Goal: Information Seeking & Learning: Learn about a topic

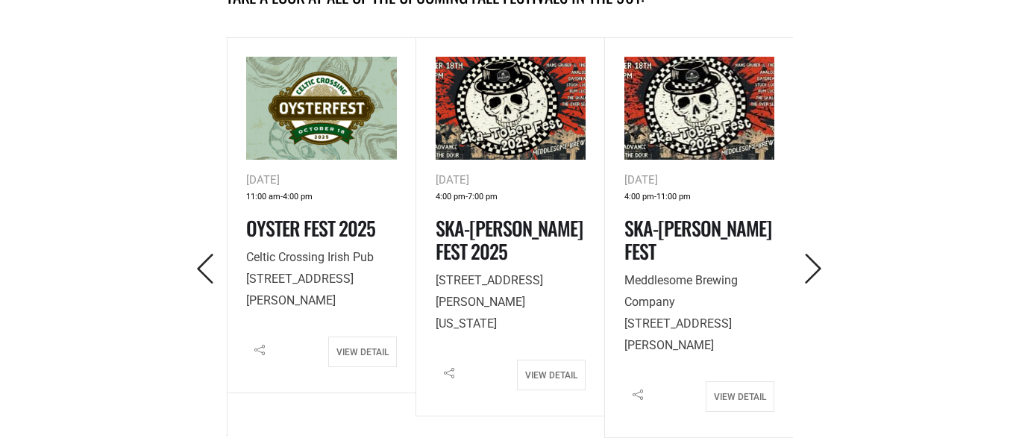
scroll to position [726, 0]
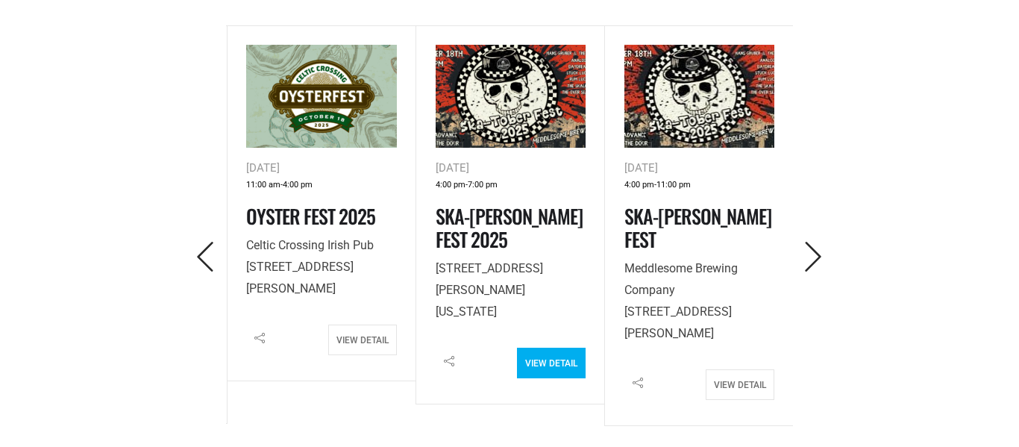
click at [540, 372] on link "View Detail" at bounding box center [551, 363] width 69 height 31
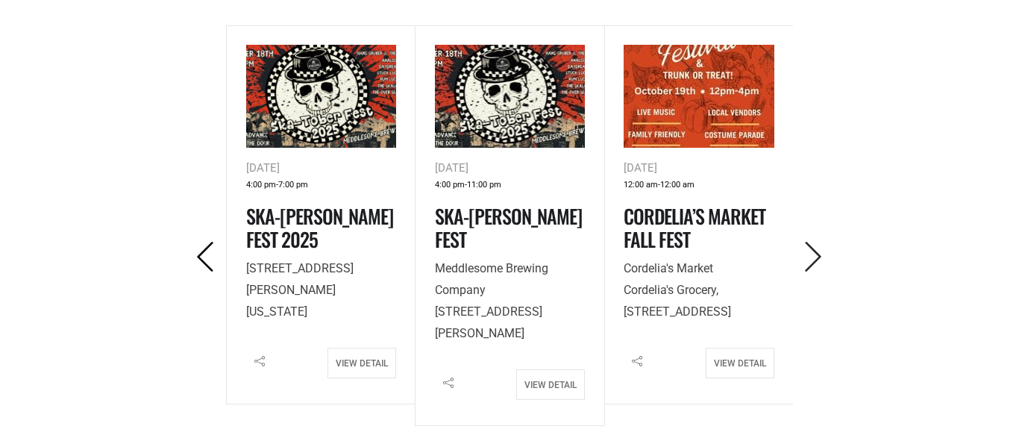
click at [196, 257] on icon "Previous" at bounding box center [205, 257] width 31 height 31
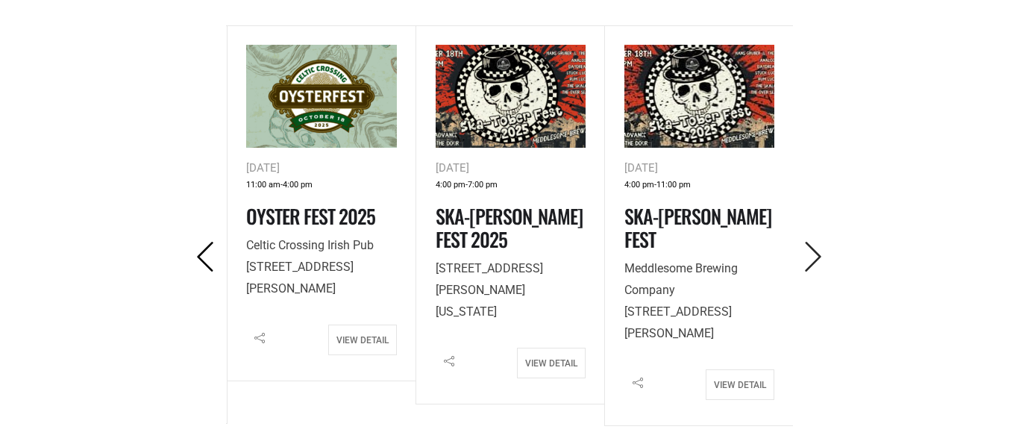
click at [196, 256] on icon "Previous" at bounding box center [205, 257] width 31 height 31
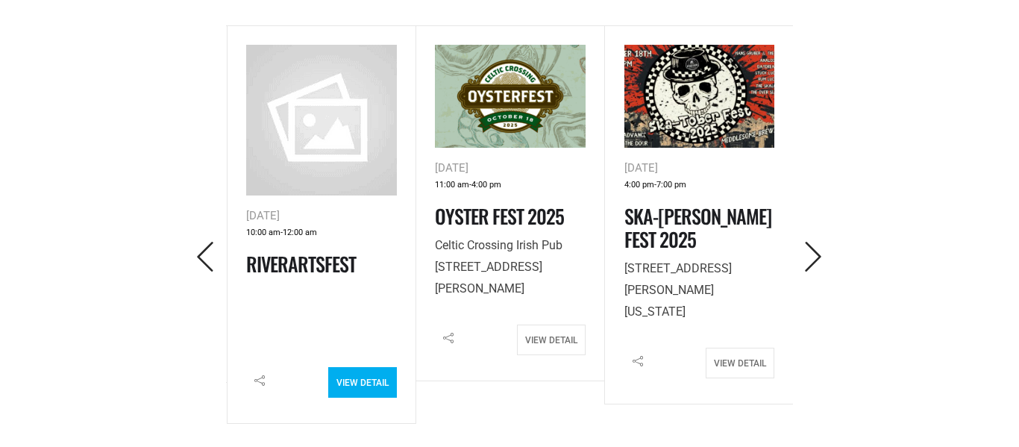
click at [350, 375] on link "View Detail" at bounding box center [362, 382] width 69 height 31
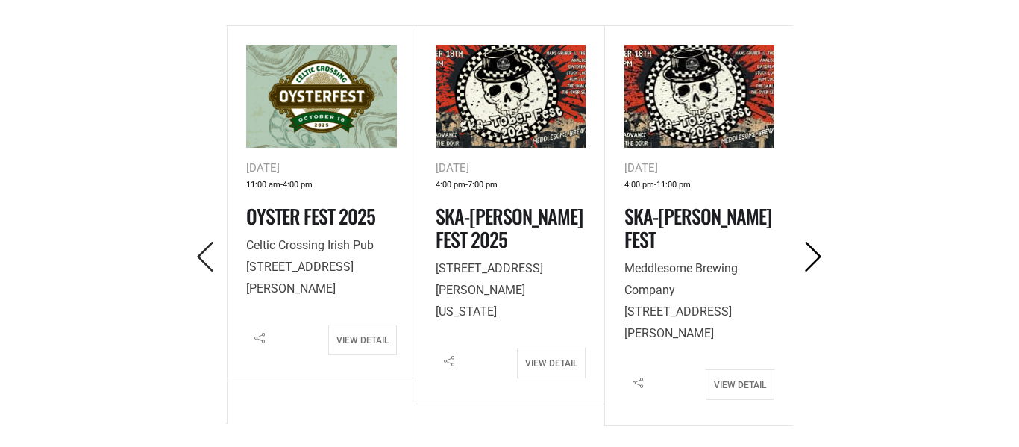
click at [811, 268] on icon "Next" at bounding box center [813, 257] width 31 height 31
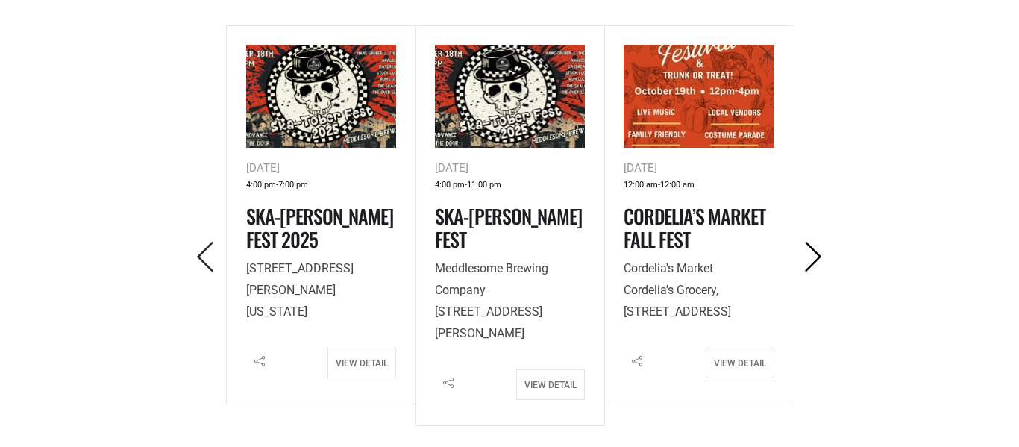
click at [811, 266] on icon "Next" at bounding box center [813, 257] width 31 height 31
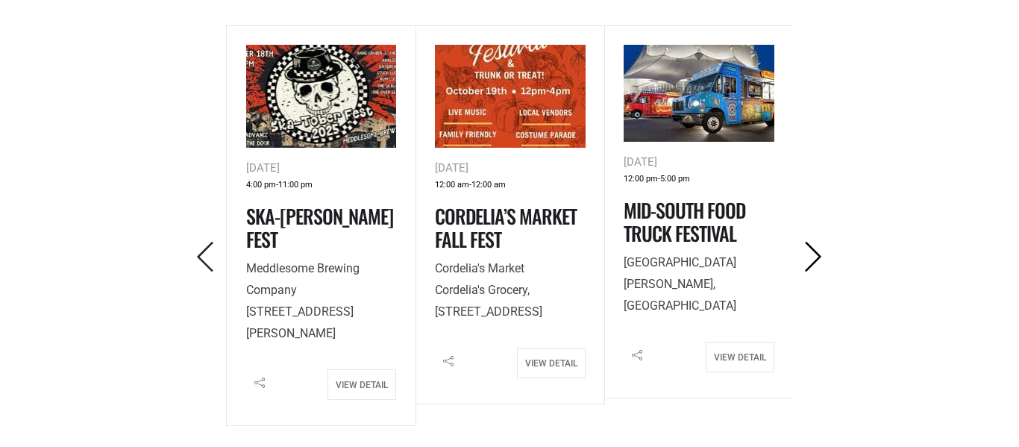
click at [811, 267] on icon "Next" at bounding box center [813, 257] width 31 height 31
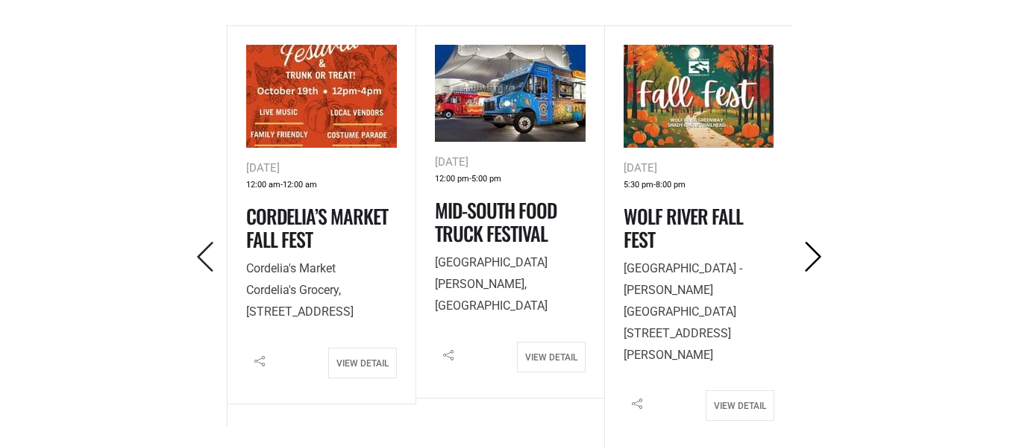
click at [811, 266] on icon "Next" at bounding box center [813, 257] width 31 height 31
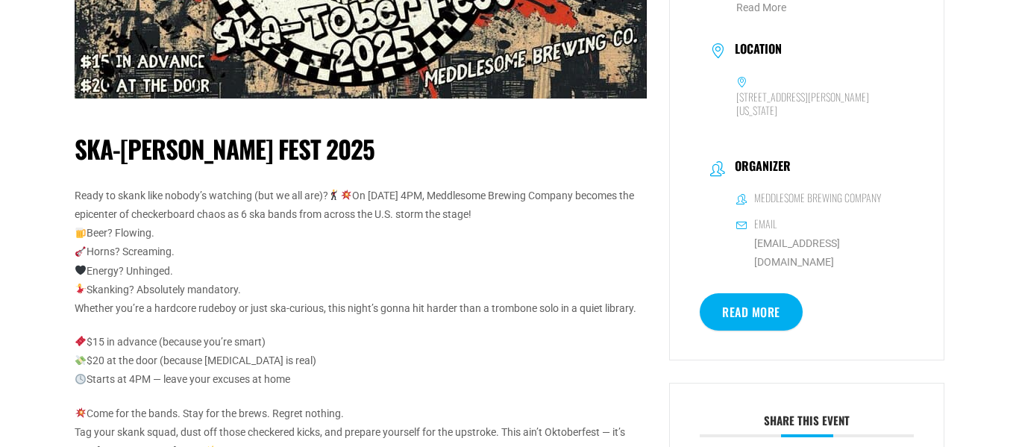
scroll to position [298, 0]
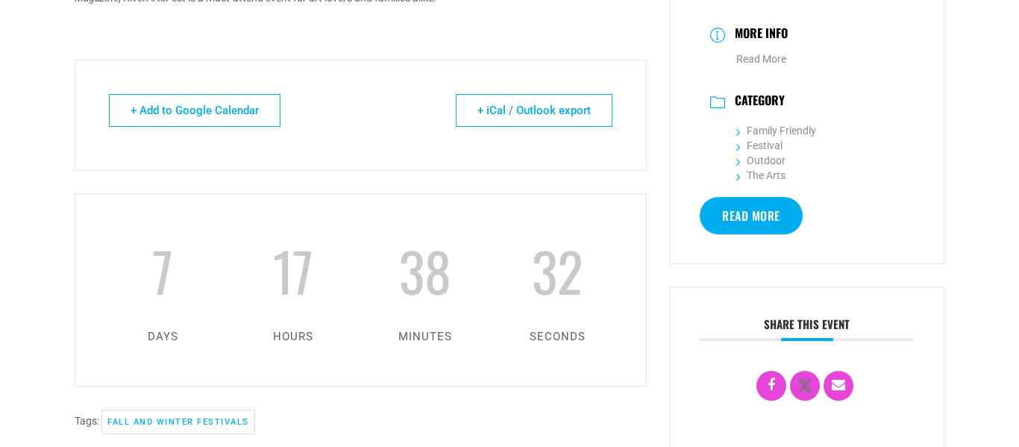
scroll to position [271, 0]
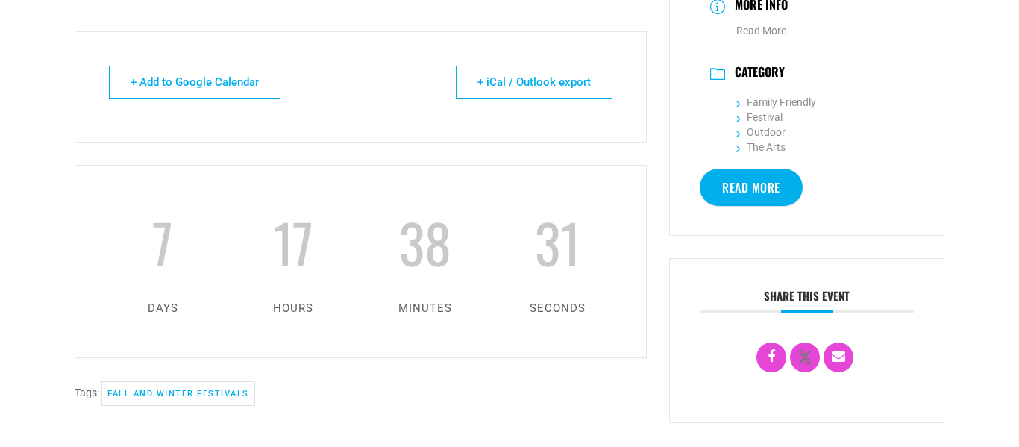
click at [718, 191] on link "Read More" at bounding box center [751, 187] width 103 height 37
